Goal: Find specific page/section: Find specific page/section

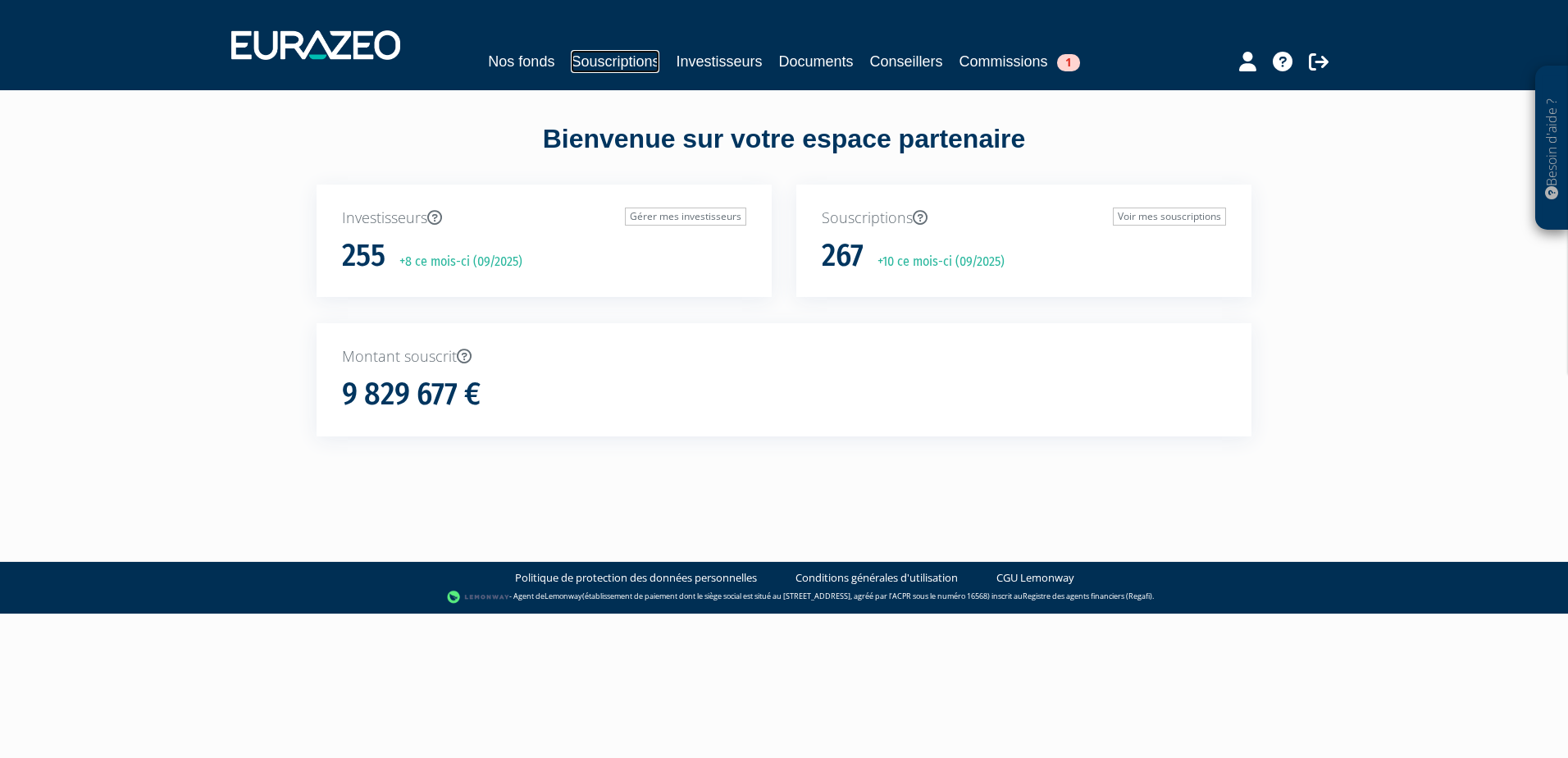
click at [590, 67] on link "Souscriptions" at bounding box center [615, 61] width 89 height 23
